Goal: Find specific page/section: Find specific page/section

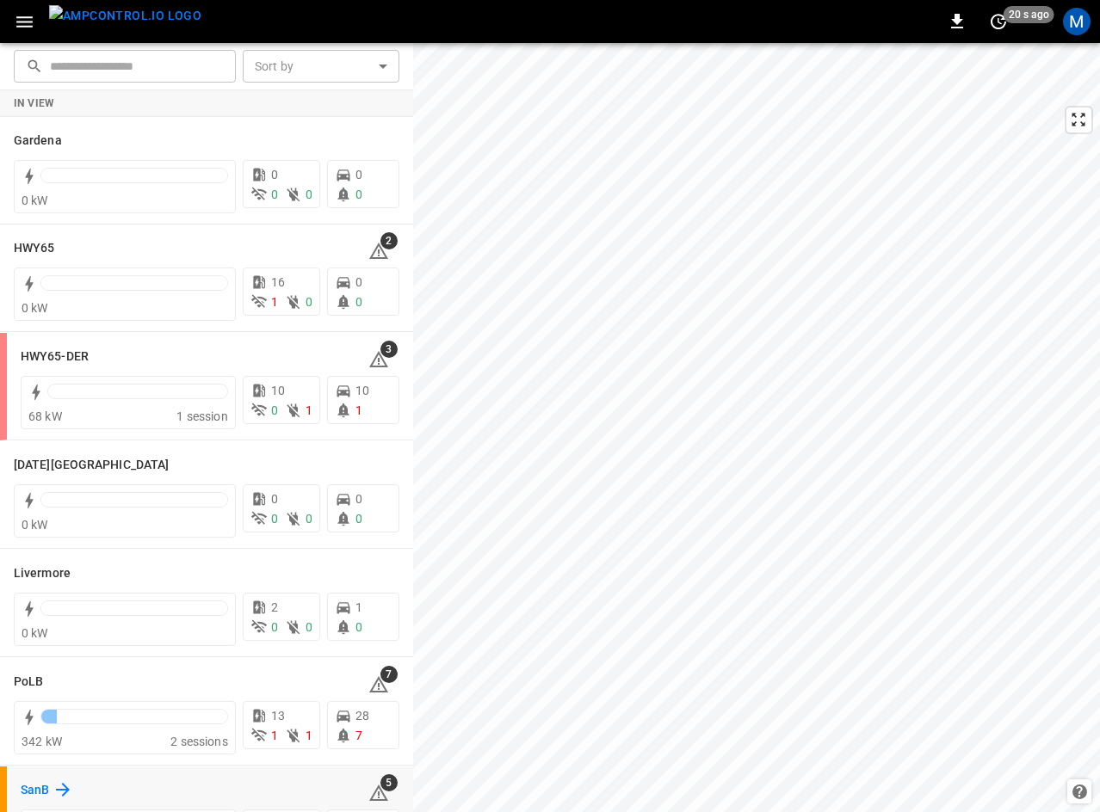
click at [33, 770] on h6 "SanB" at bounding box center [35, 790] width 28 height 19
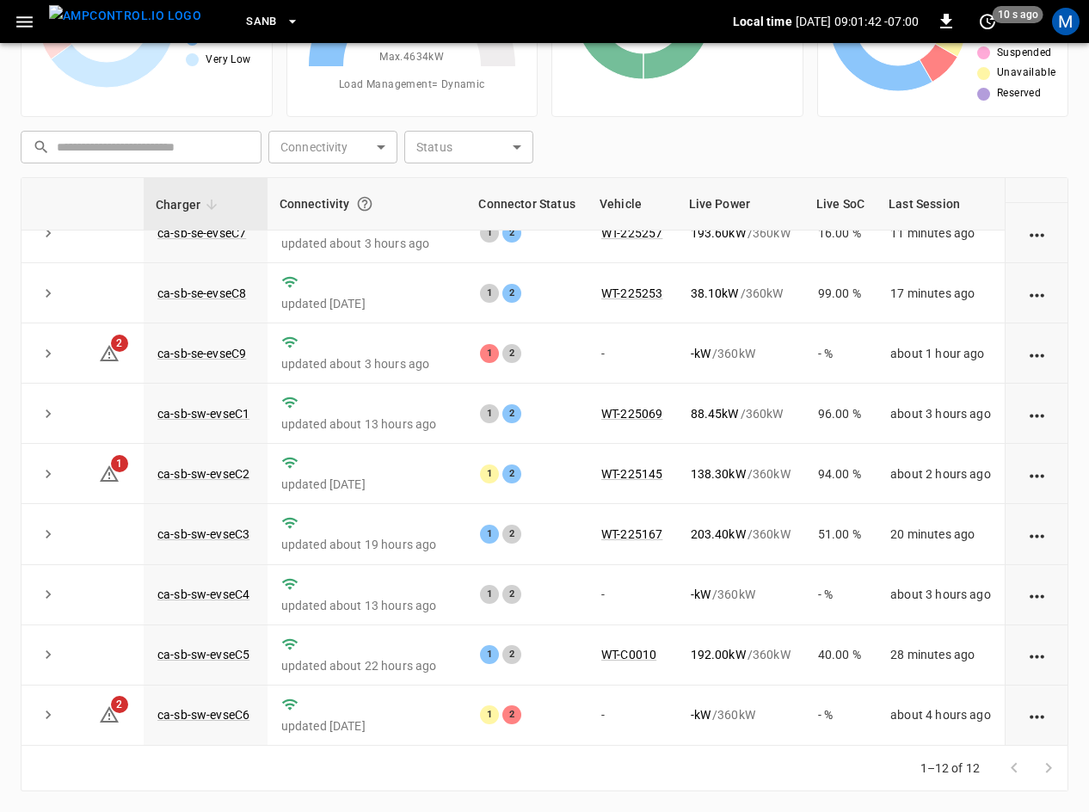
scroll to position [229, 0]
click at [230, 705] on link "ca-sb-sw-evseC6" at bounding box center [203, 715] width 99 height 21
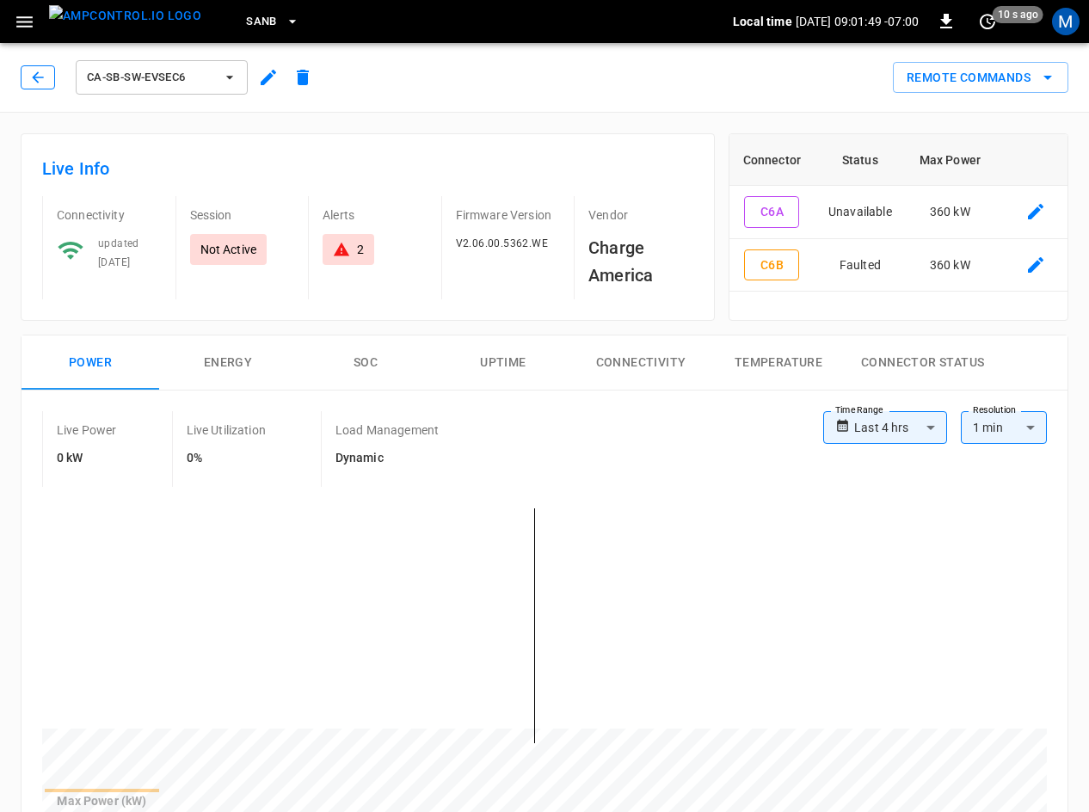
click at [36, 77] on icon "button" at bounding box center [37, 76] width 11 height 11
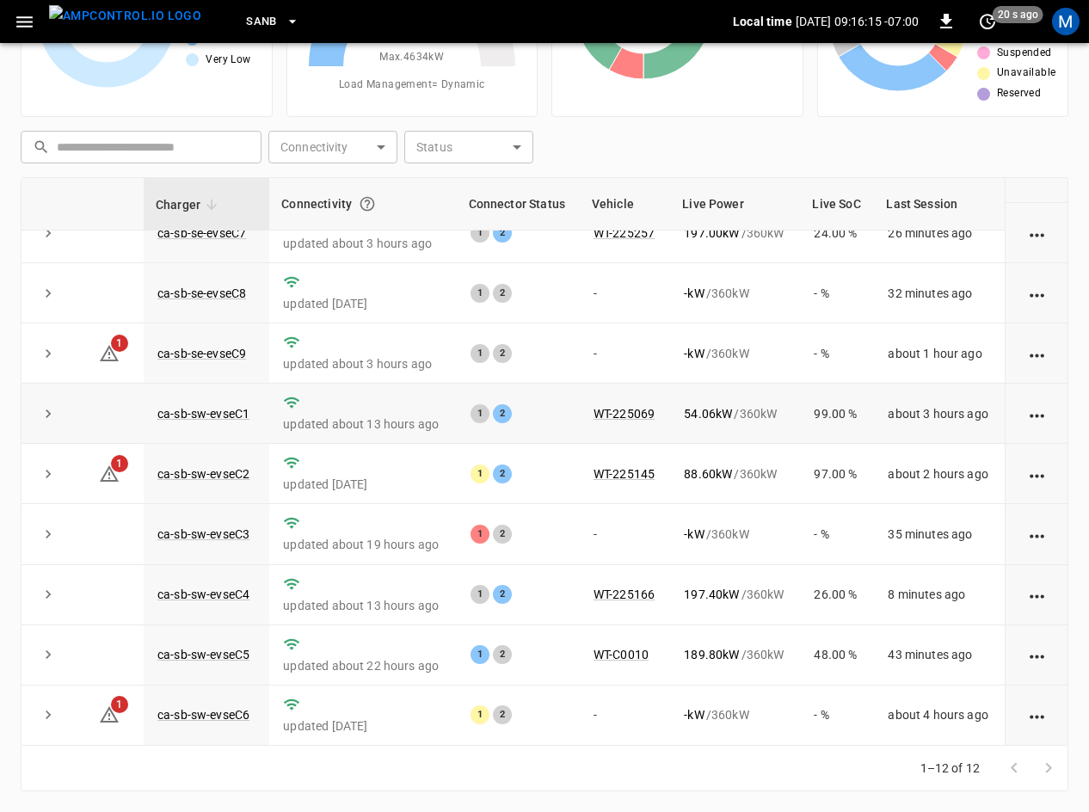
scroll to position [219, 0]
